Goal: Transaction & Acquisition: Obtain resource

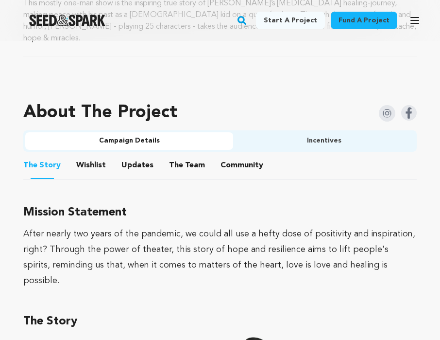
scroll to position [564, 0]
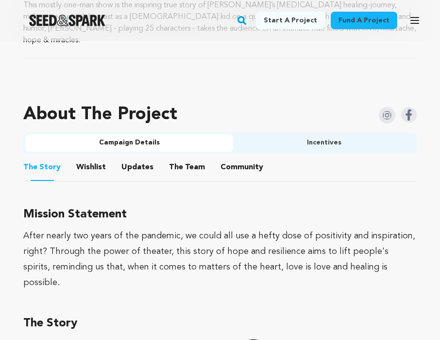
click at [317, 134] on button "Incentives" at bounding box center [324, 143] width 182 height 18
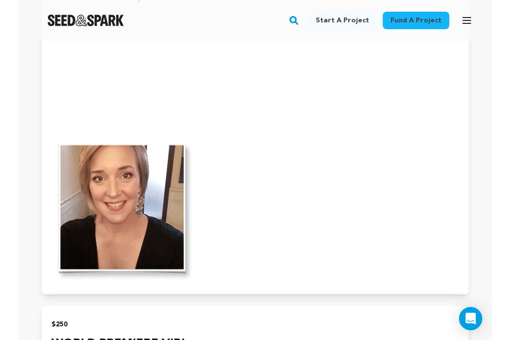
scroll to position [2858, 0]
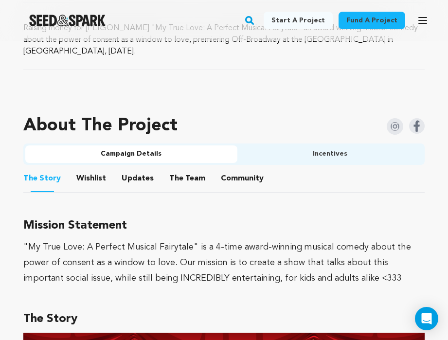
scroll to position [544, 0]
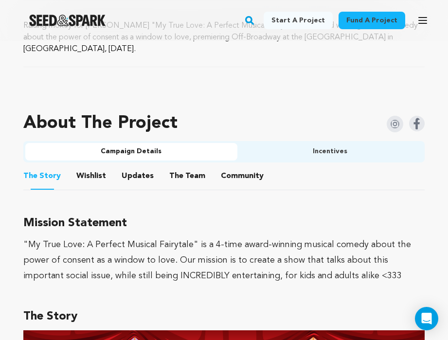
click at [298, 159] on button "Incentives" at bounding box center [330, 152] width 186 height 18
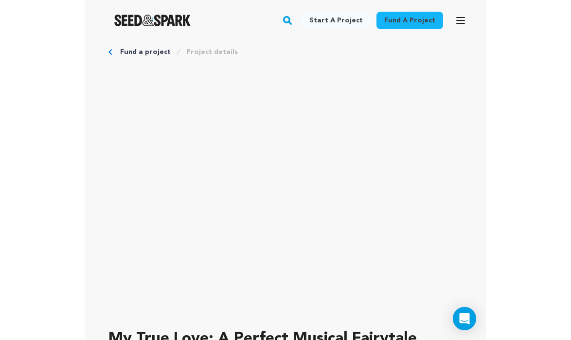
scroll to position [0, 0]
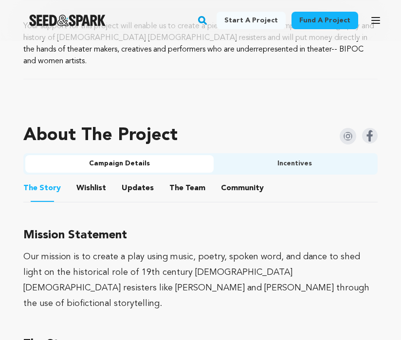
scroll to position [562, 0]
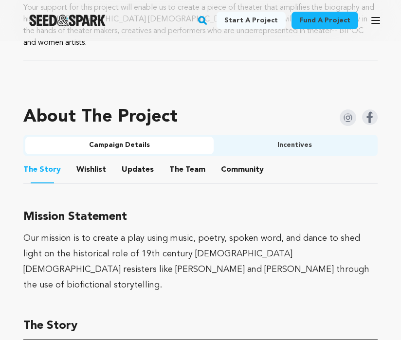
click at [281, 137] on button "Incentives" at bounding box center [294, 146] width 162 height 18
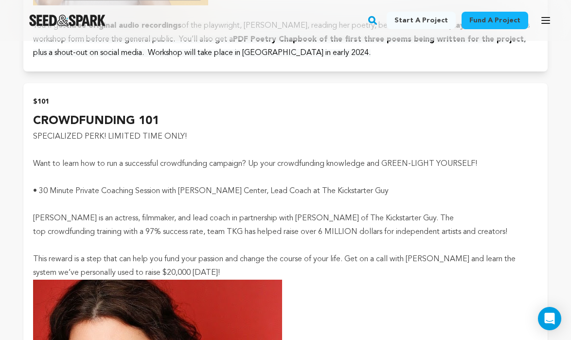
scroll to position [1301, 0]
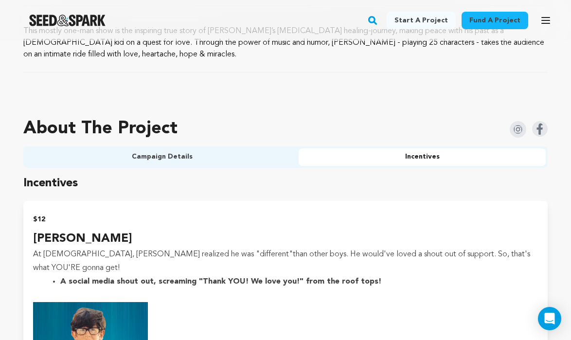
scroll to position [330, 0]
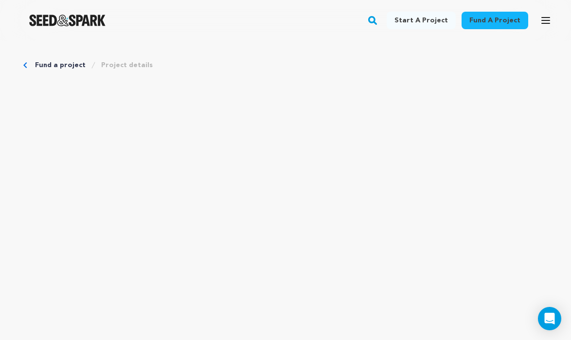
scroll to position [133, 0]
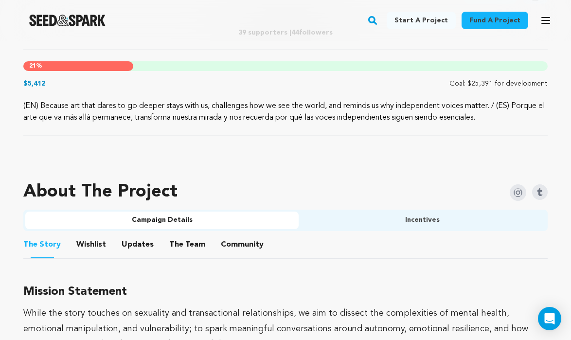
scroll to position [460, 0]
